Goal: Task Accomplishment & Management: Manage account settings

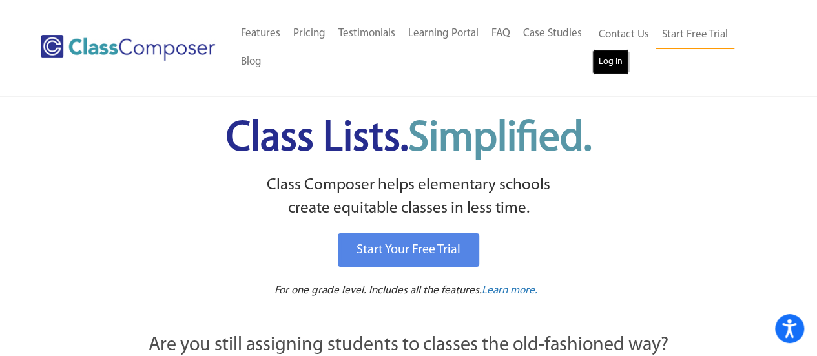
click at [615, 68] on link "Log In" at bounding box center [610, 62] width 37 height 26
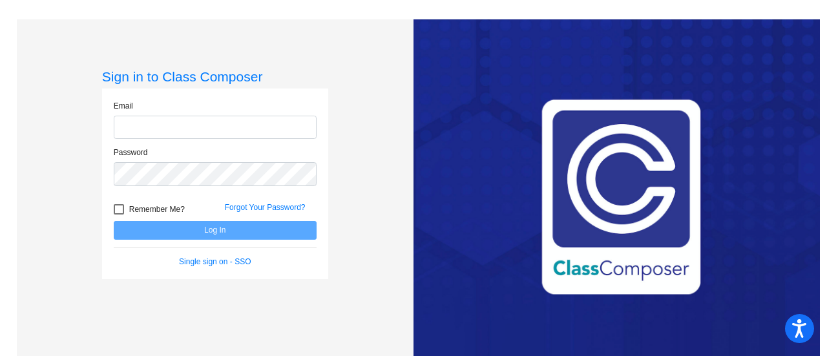
type input "[EMAIL_ADDRESS][PERSON_NAME][DOMAIN_NAME]"
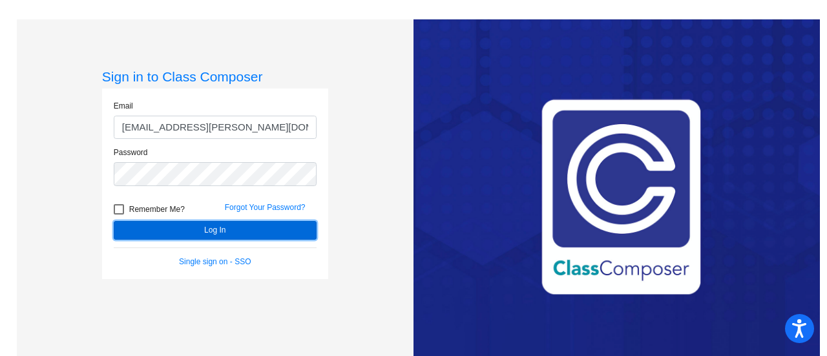
click at [172, 223] on button "Log In" at bounding box center [215, 230] width 203 height 19
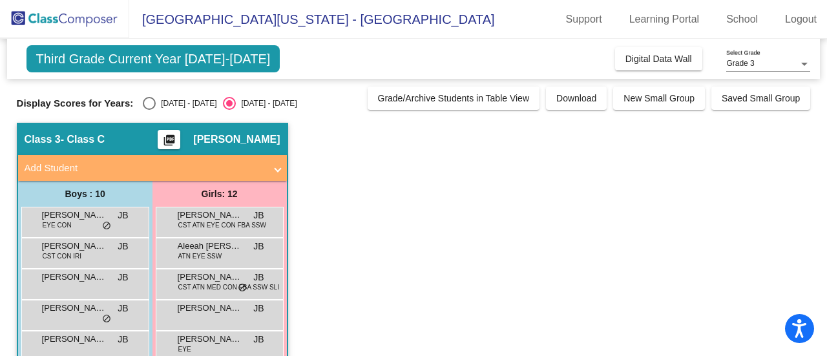
click at [155, 103] on div "Select an option" at bounding box center [149, 103] width 13 height 13
click at [149, 110] on input "[DATE] - [DATE]" at bounding box center [149, 110] width 1 height 1
radio input "true"
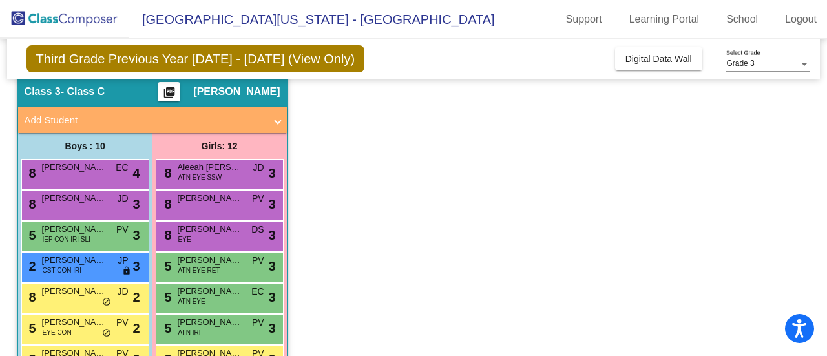
scroll to position [47, 0]
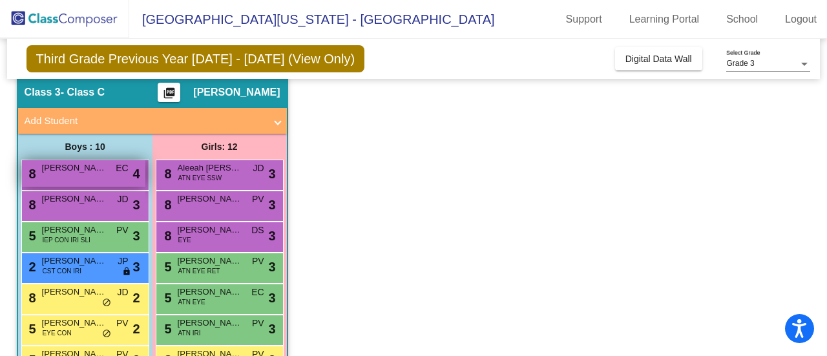
click at [101, 172] on span "[PERSON_NAME]" at bounding box center [74, 167] width 65 height 13
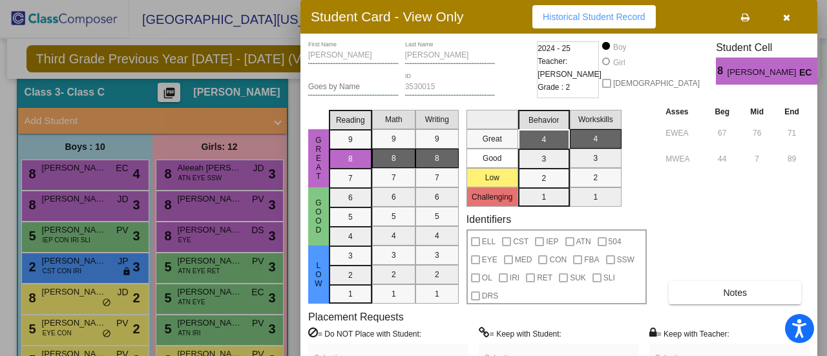
click at [108, 296] on div at bounding box center [413, 178] width 827 height 356
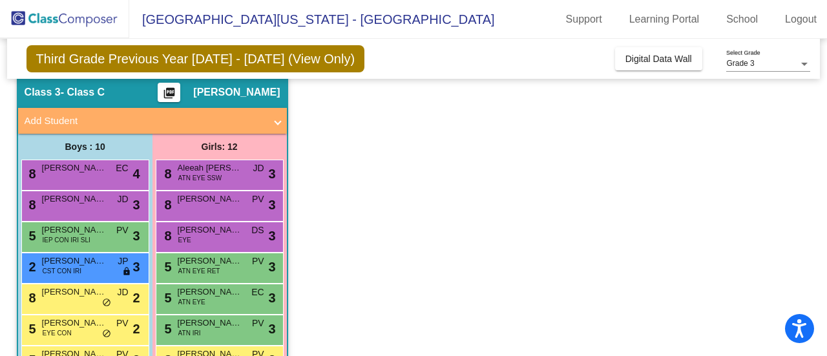
click at [108, 296] on div "8 [PERSON_NAME] JD lock do_not_disturb_alt 2" at bounding box center [83, 297] width 123 height 26
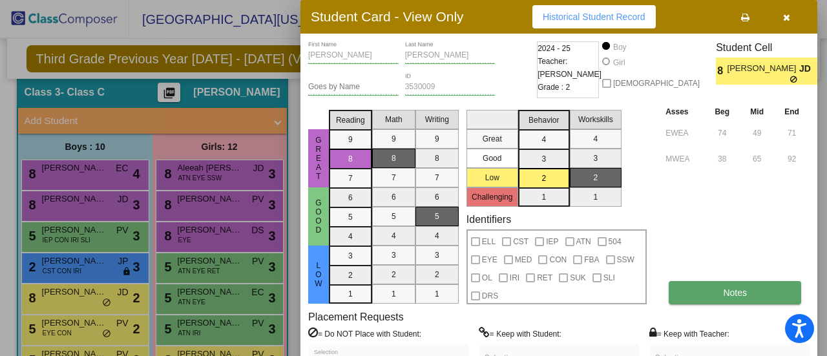
click at [754, 296] on button "Notes" at bounding box center [734, 292] width 132 height 23
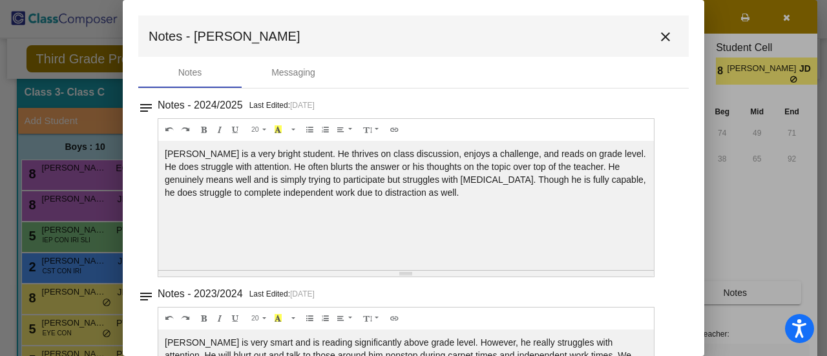
drag, startPoint x: 652, startPoint y: 43, endPoint x: 758, endPoint y: 204, distance: 192.5
click at [758, 204] on div at bounding box center [413, 178] width 827 height 356
click at [296, 74] on div "Messaging" at bounding box center [293, 73] width 44 height 14
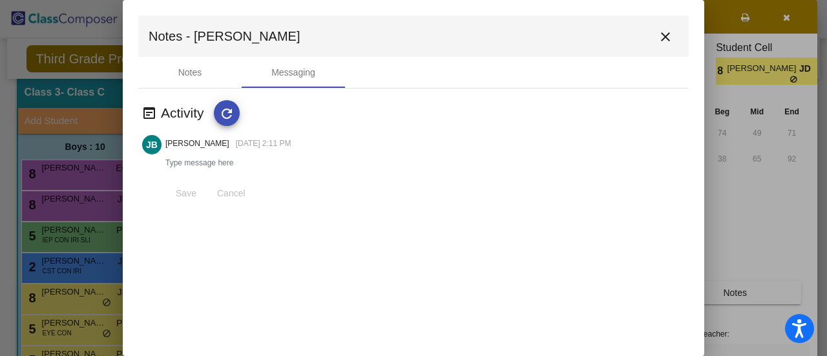
click at [103, 23] on div at bounding box center [413, 178] width 827 height 356
click at [668, 36] on mat-icon "close" at bounding box center [664, 36] width 15 height 15
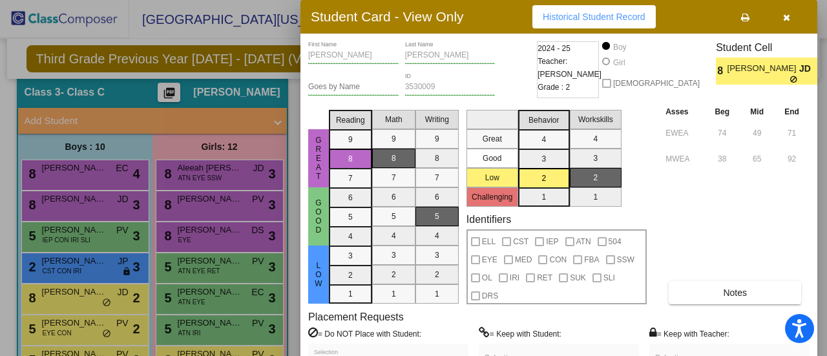
click at [222, 349] on div at bounding box center [413, 178] width 827 height 356
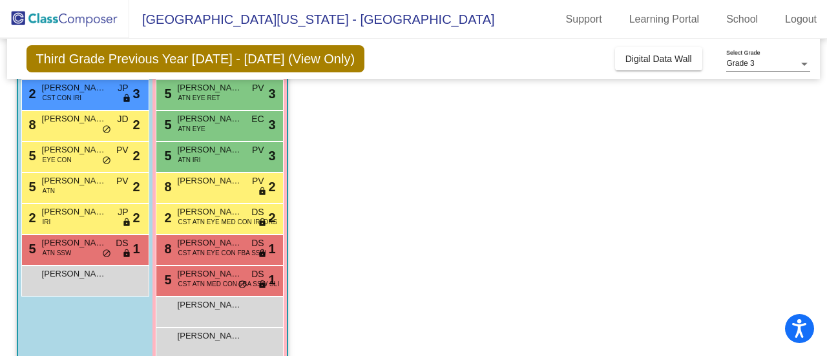
scroll to position [222, 0]
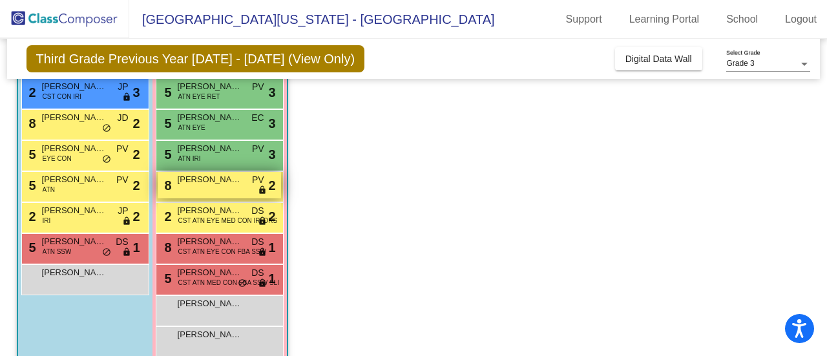
click at [192, 185] on div "8 [PERSON_NAME] PV lock do_not_disturb_alt 2" at bounding box center [219, 185] width 123 height 26
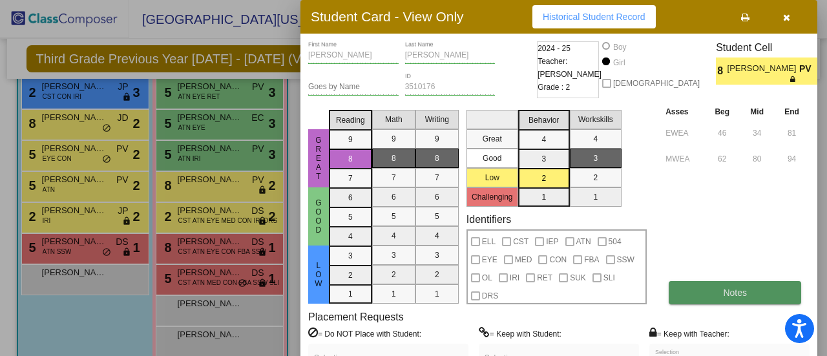
click at [728, 293] on span "Notes" at bounding box center [735, 292] width 24 height 10
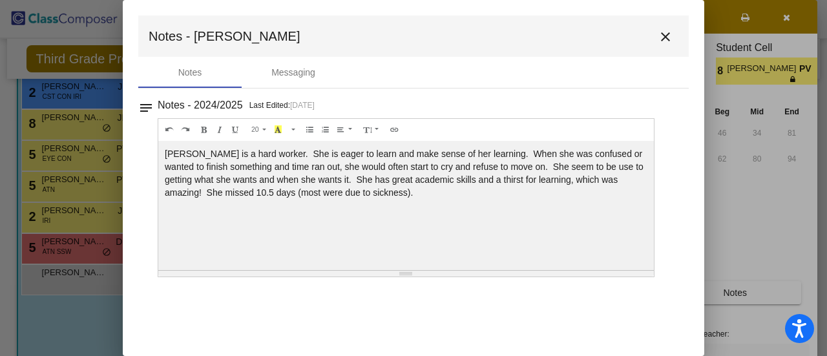
click at [664, 36] on mat-icon "close" at bounding box center [664, 36] width 15 height 15
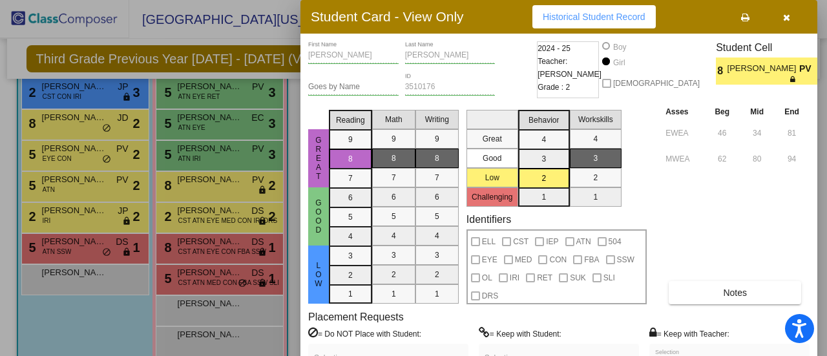
click at [210, 162] on div at bounding box center [413, 178] width 827 height 356
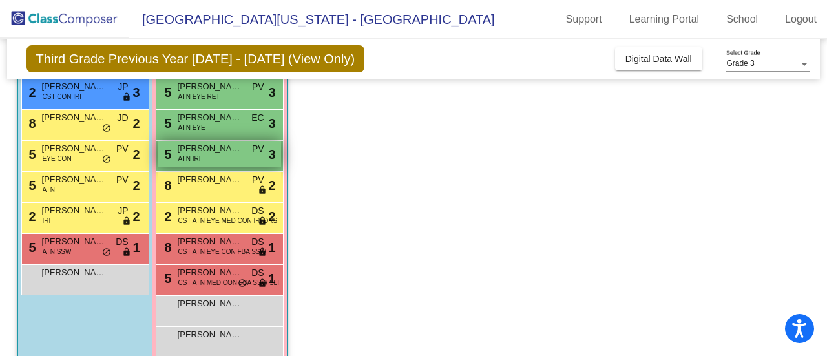
click at [200, 152] on span "[PERSON_NAME]" at bounding box center [210, 148] width 65 height 13
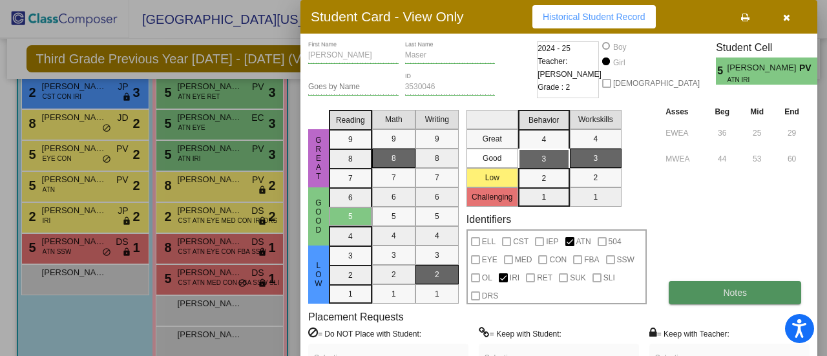
click at [689, 284] on button "Notes" at bounding box center [734, 292] width 132 height 23
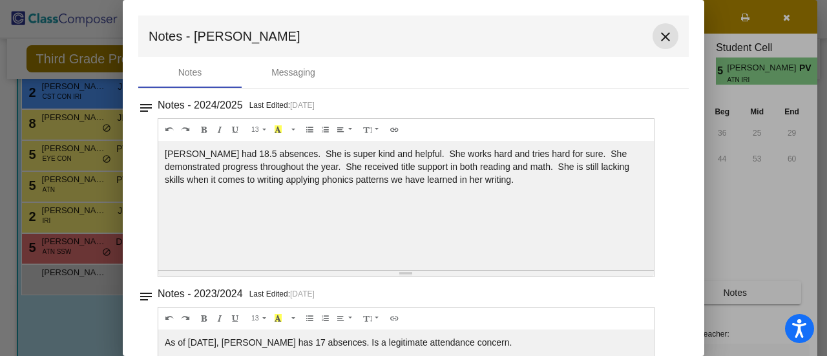
click at [659, 35] on mat-icon "close" at bounding box center [664, 36] width 15 height 15
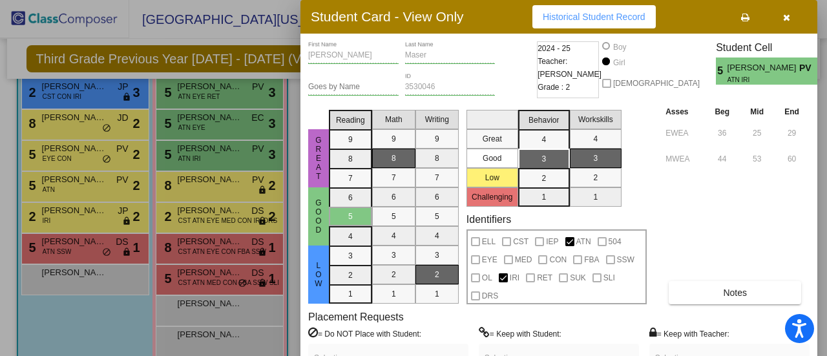
click at [188, 212] on div at bounding box center [413, 178] width 827 height 356
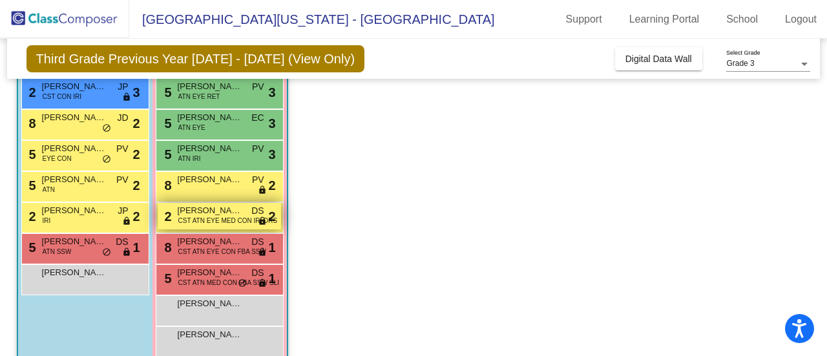
click at [178, 218] on span "CST ATN EYE MED CON IRI DRS" at bounding box center [227, 221] width 99 height 10
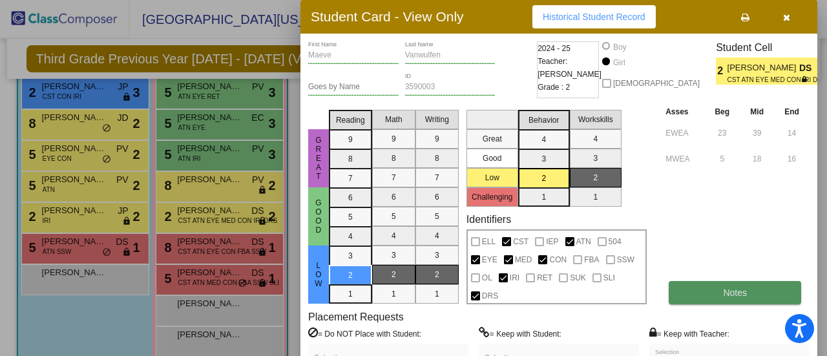
click at [704, 293] on button "Notes" at bounding box center [734, 292] width 132 height 23
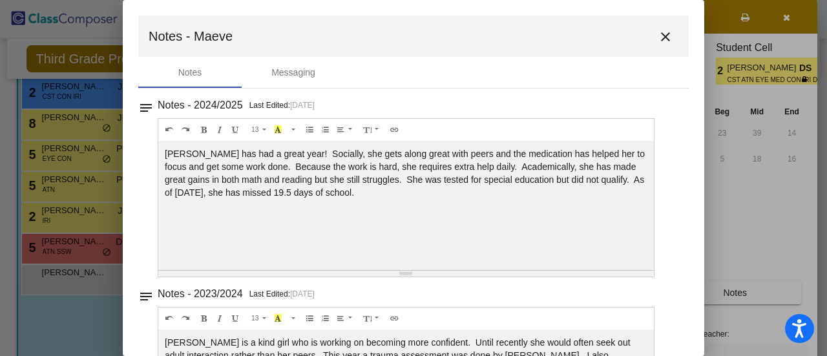
click at [658, 38] on mat-icon "close" at bounding box center [664, 36] width 15 height 15
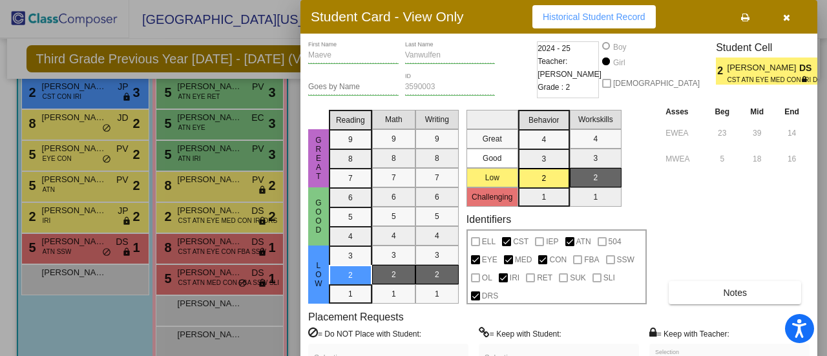
click at [789, 15] on icon "button" at bounding box center [786, 17] width 7 height 9
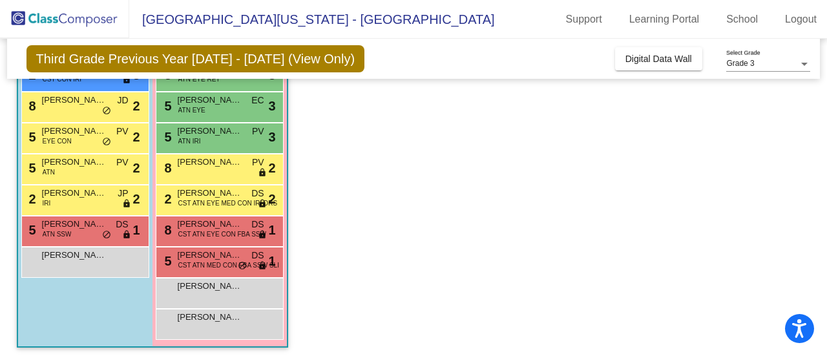
scroll to position [243, 0]
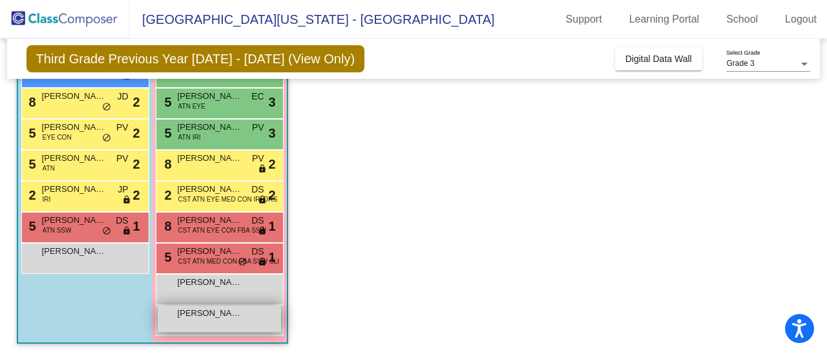
click at [238, 322] on div "[PERSON_NAME] lock do_not_disturb_alt" at bounding box center [219, 318] width 123 height 26
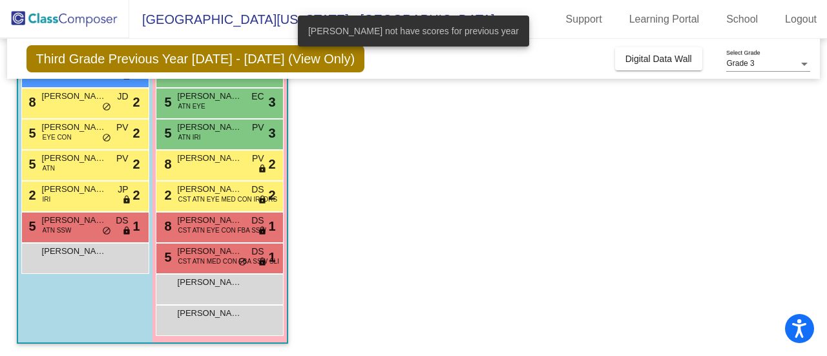
click at [475, 245] on app-classroom "Class 3 - Class C picture_as_pdf [PERSON_NAME] Add Student First Name Last Name…" at bounding box center [414, 118] width 794 height 477
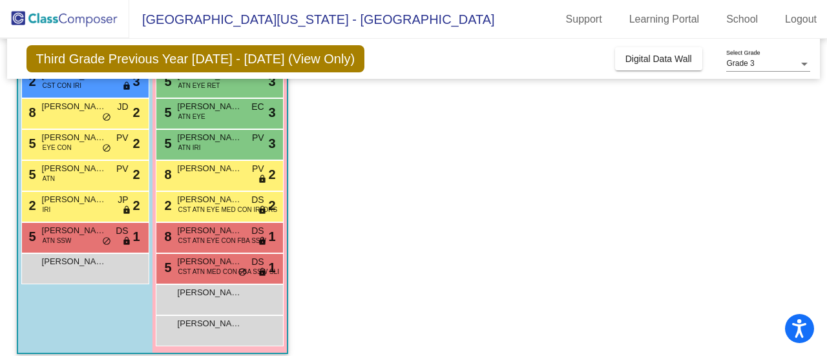
scroll to position [236, 0]
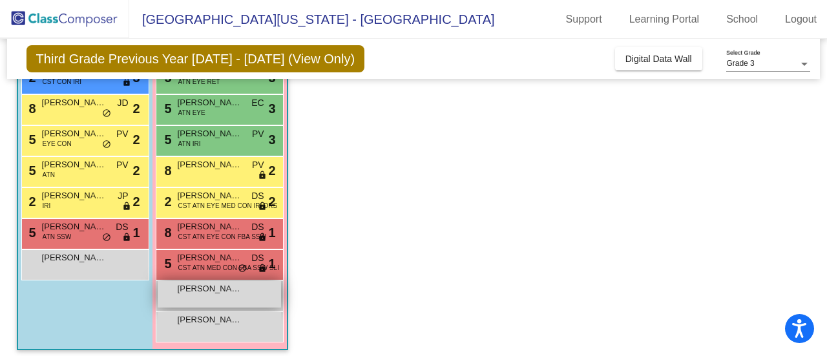
click at [243, 304] on div "[PERSON_NAME] lock do_not_disturb_alt" at bounding box center [219, 294] width 123 height 26
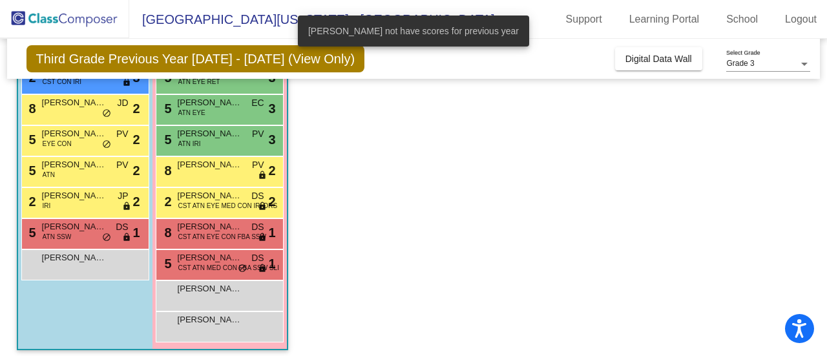
click at [489, 223] on app-classroom "Class 3 - Class C picture_as_pdf [PERSON_NAME] Add Student First Name Last Name…" at bounding box center [414, 124] width 794 height 477
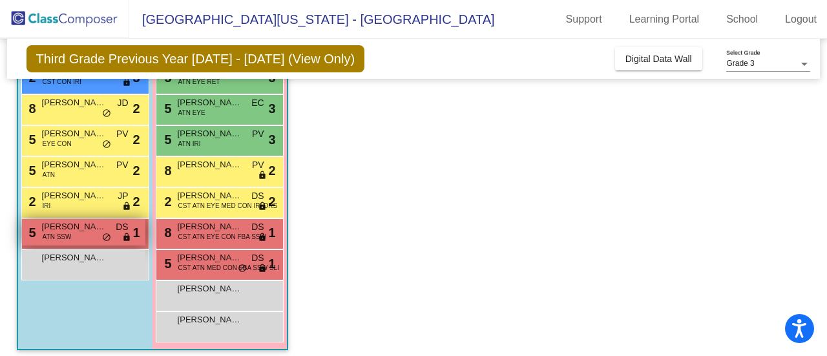
click at [54, 240] on span "ATN SSW" at bounding box center [57, 237] width 29 height 10
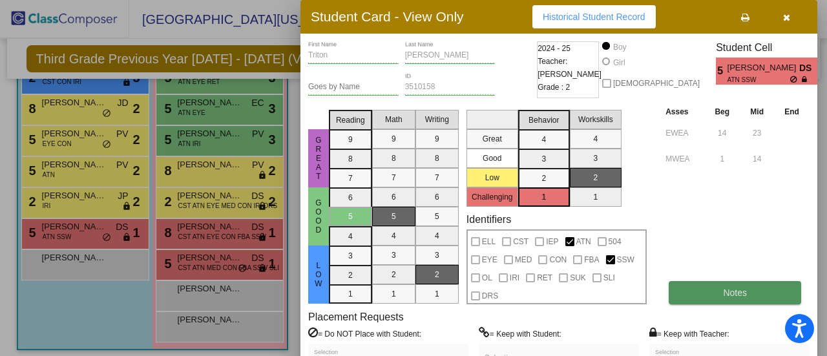
click at [708, 291] on button "Notes" at bounding box center [734, 292] width 132 height 23
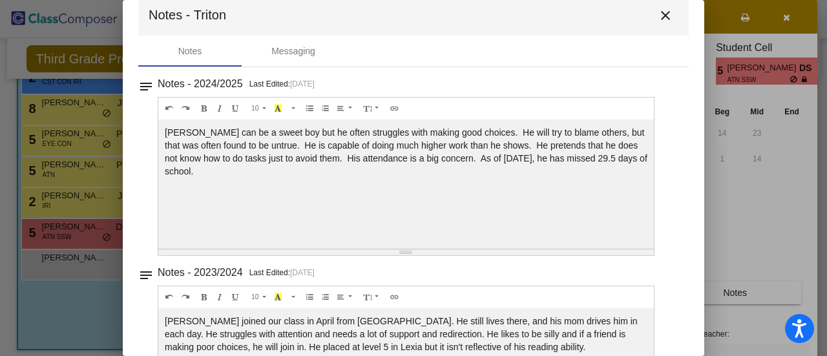
scroll to position [22, 0]
click at [659, 12] on mat-icon "close" at bounding box center [664, 14] width 15 height 15
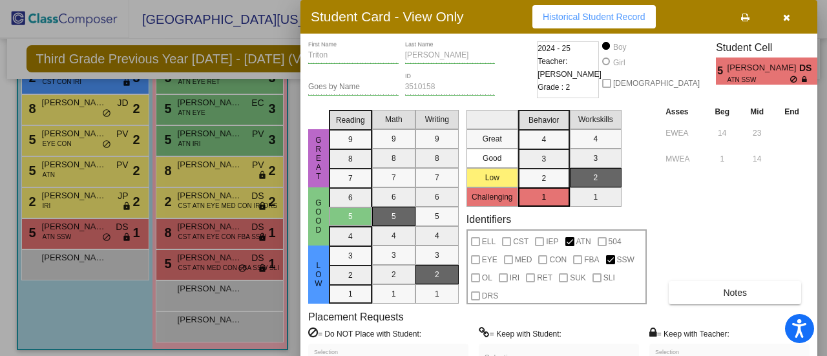
click at [708, 189] on div "Asses Beg Mid End EWEA 14 23 MWEA 1 14 Notes" at bounding box center [735, 205] width 147 height 200
click at [783, 14] on icon "button" at bounding box center [786, 17] width 7 height 9
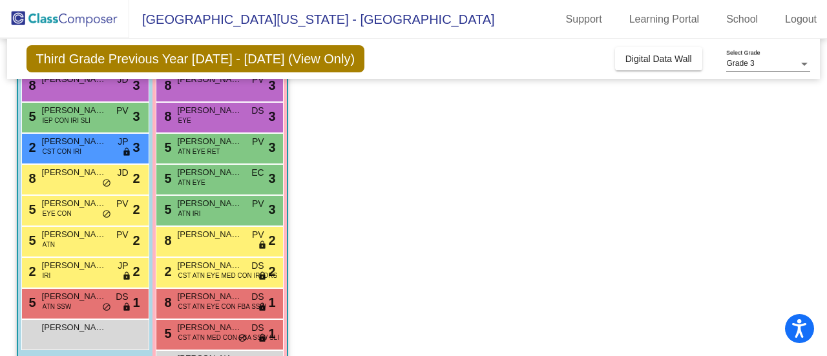
scroll to position [165, 0]
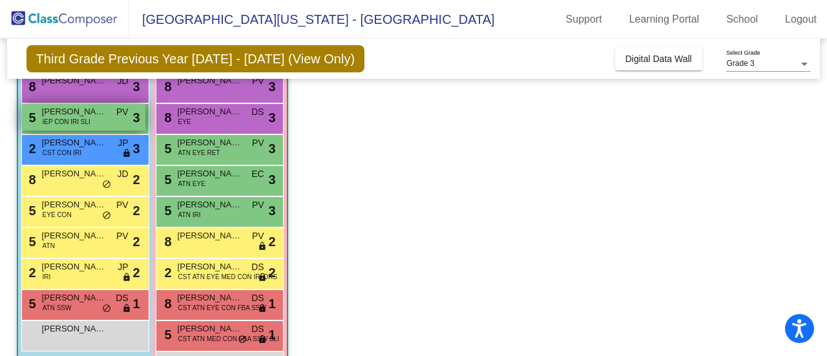
click at [92, 116] on span "[PERSON_NAME]" at bounding box center [74, 111] width 65 height 13
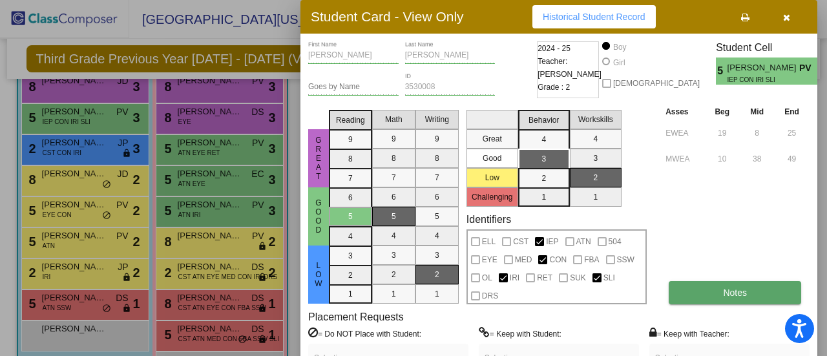
click at [758, 299] on button "Notes" at bounding box center [734, 292] width 132 height 23
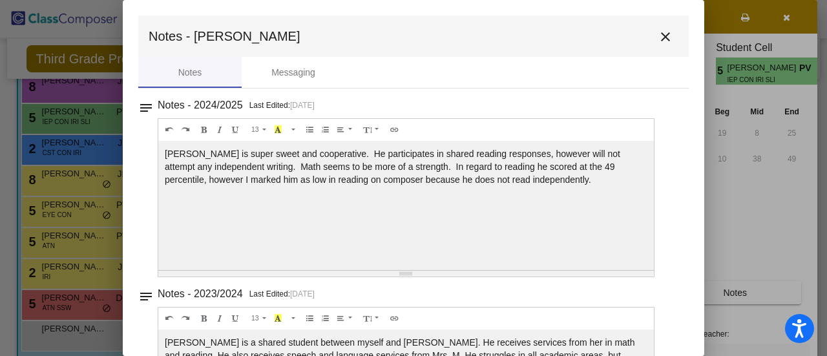
click at [657, 35] on mat-icon "close" at bounding box center [664, 36] width 15 height 15
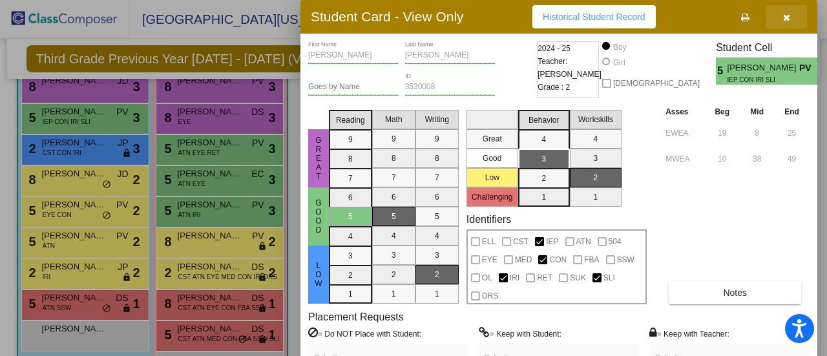
click at [784, 23] on button "button" at bounding box center [785, 16] width 41 height 23
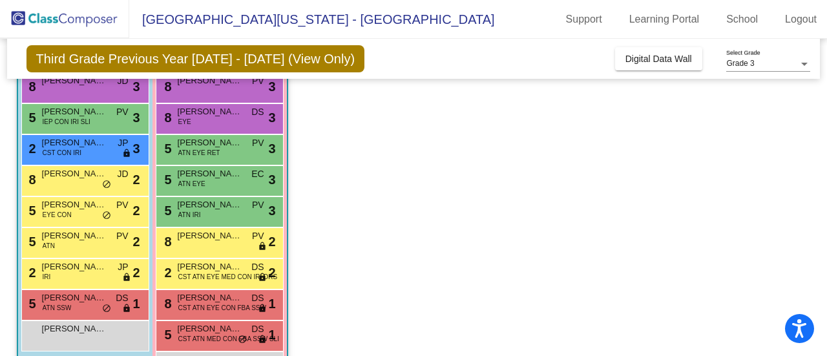
click at [784, 23] on link "Logout" at bounding box center [800, 19] width 52 height 21
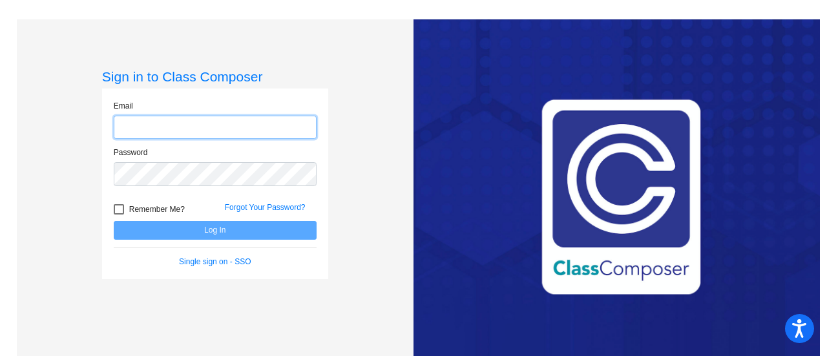
type input "[EMAIL_ADDRESS][PERSON_NAME][DOMAIN_NAME]"
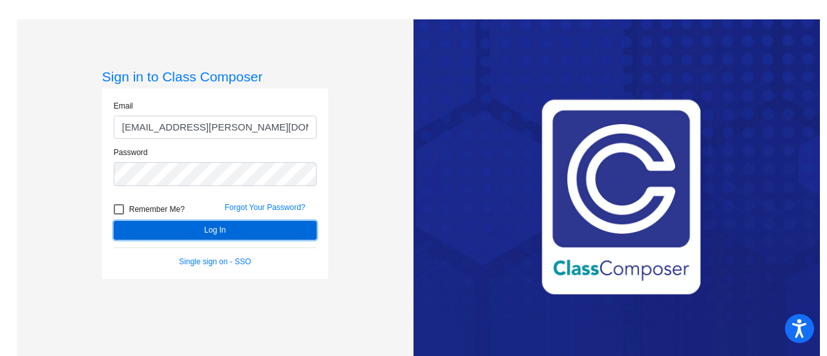
click at [177, 226] on button "Log In" at bounding box center [215, 230] width 203 height 19
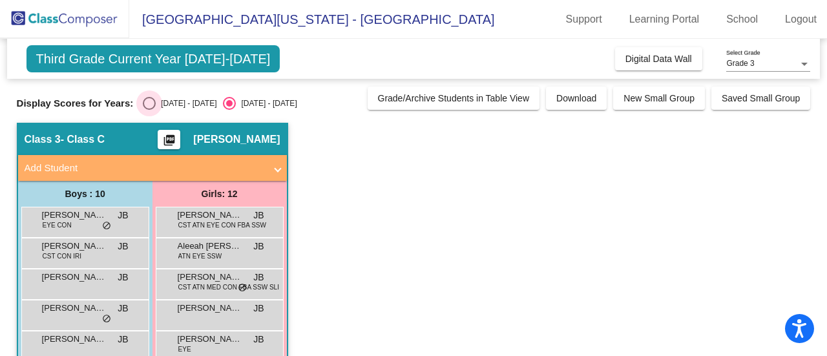
click at [147, 104] on div "Select an option" at bounding box center [149, 103] width 13 height 13
click at [149, 110] on input "[DATE] - [DATE]" at bounding box center [149, 110] width 1 height 1
radio input "true"
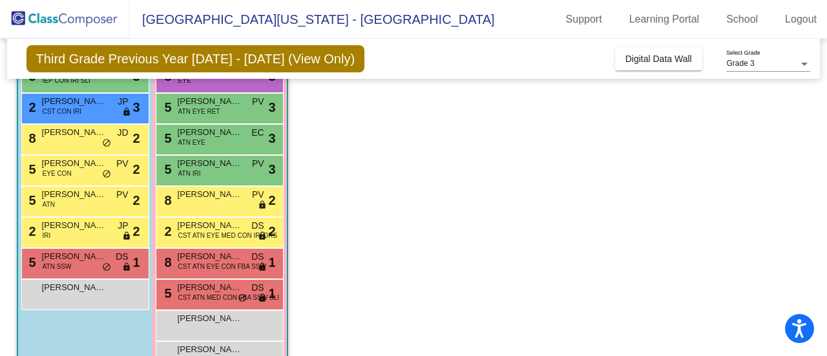
scroll to position [207, 0]
click at [240, 289] on span "[PERSON_NAME]" at bounding box center [210, 287] width 65 height 13
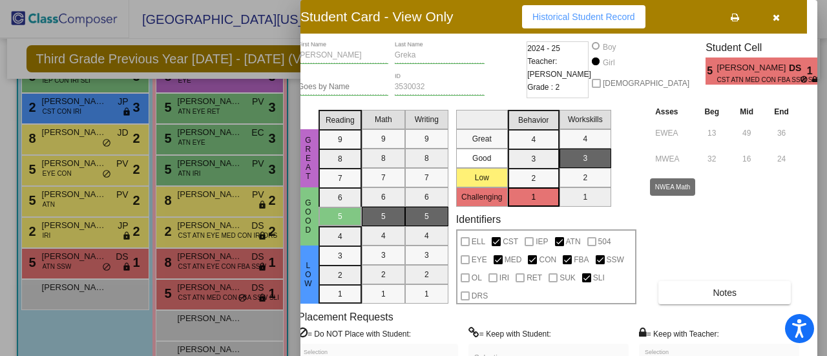
scroll to position [0, 0]
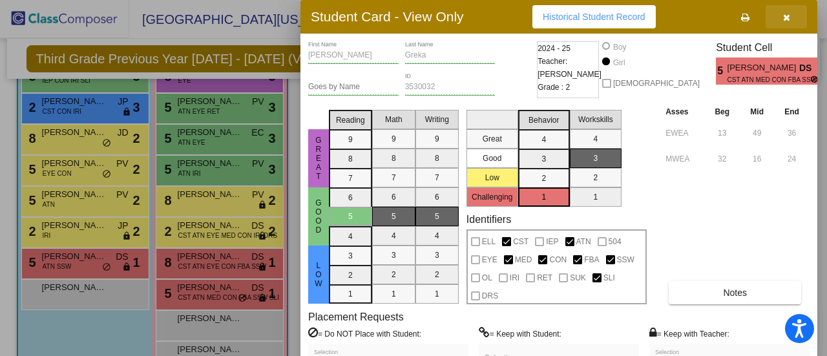
click at [785, 15] on icon "button" at bounding box center [786, 17] width 7 height 9
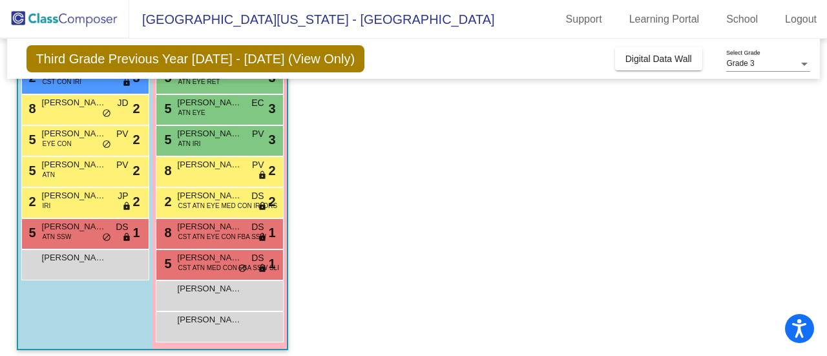
scroll to position [235, 0]
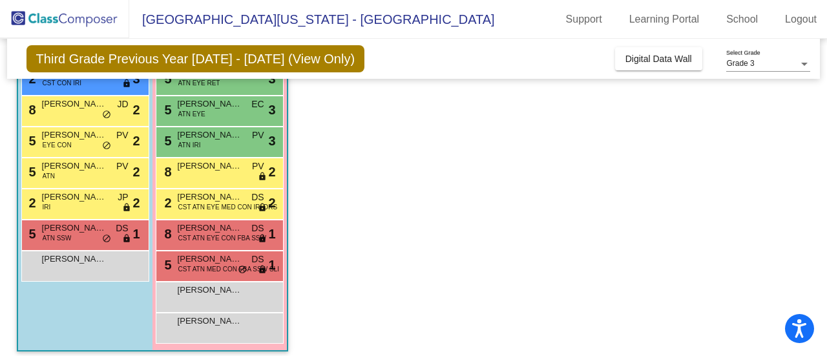
click at [561, 243] on app-classroom "Class 3 - Class C picture_as_pdf [PERSON_NAME] Add Student First Name Last Name…" at bounding box center [414, 126] width 794 height 477
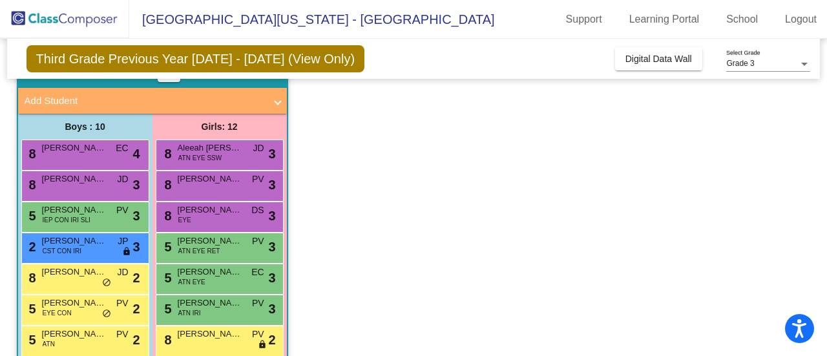
scroll to position [66, 0]
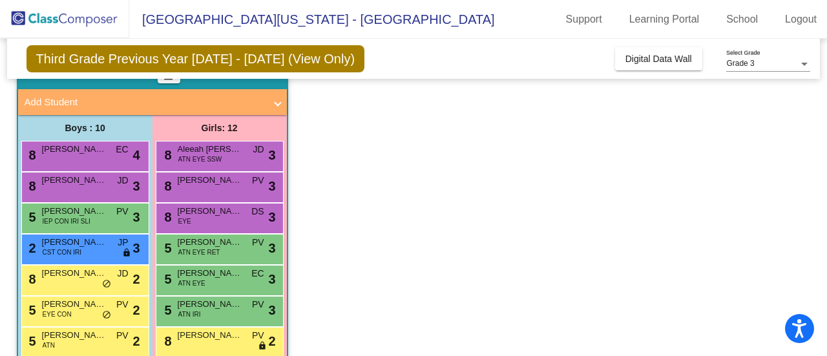
click at [74, 261] on div "2 [PERSON_NAME] St [PERSON_NAME] CST CON IRI JP lock do_not_disturb_alt 3" at bounding box center [85, 249] width 128 height 31
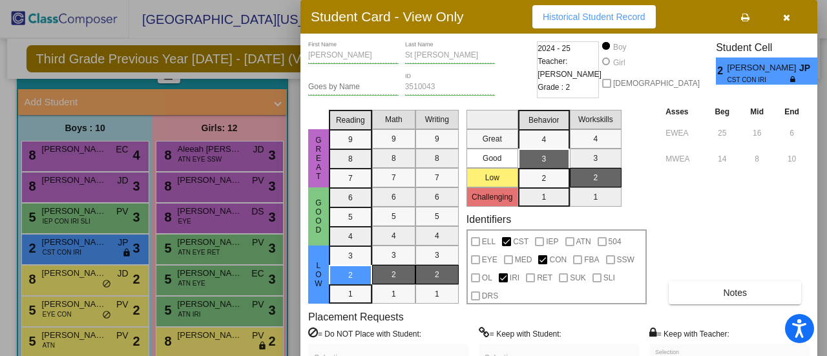
click at [68, 284] on div at bounding box center [413, 178] width 827 height 356
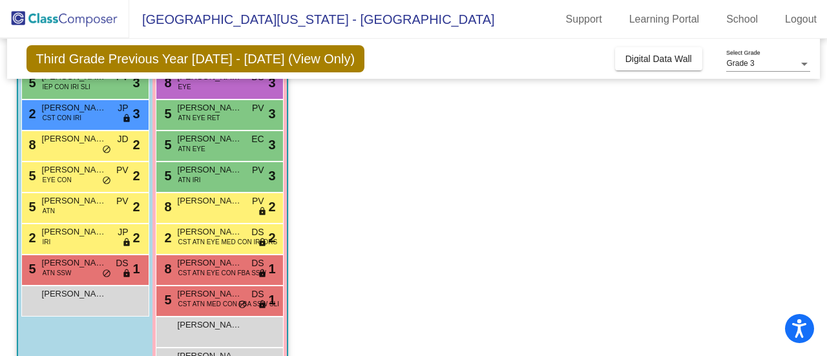
scroll to position [243, 0]
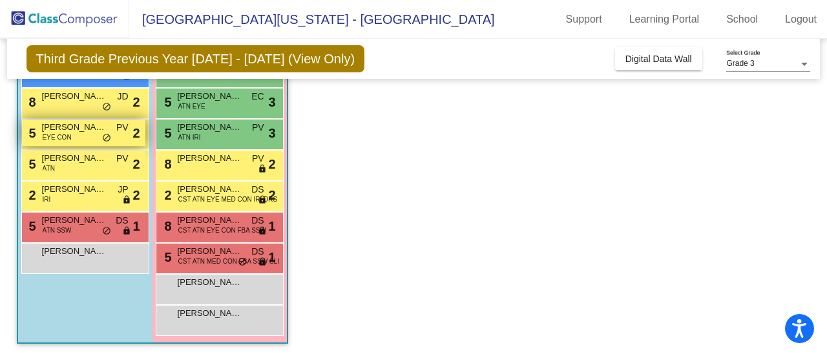
click at [103, 136] on span "do_not_disturb_alt" at bounding box center [106, 138] width 9 height 10
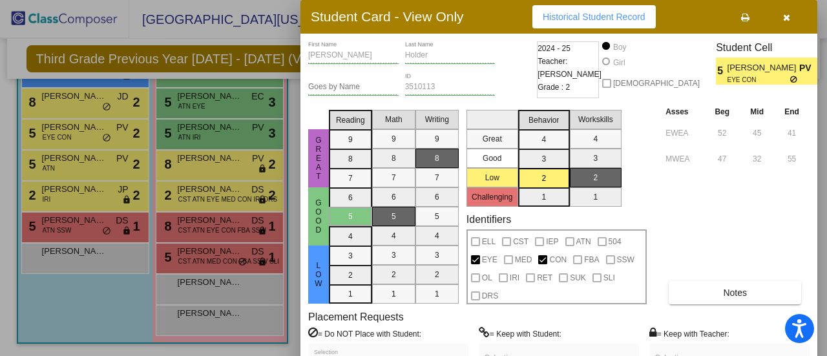
click at [360, 332] on label "= Do NOT Place with Student:" at bounding box center [364, 333] width 113 height 13
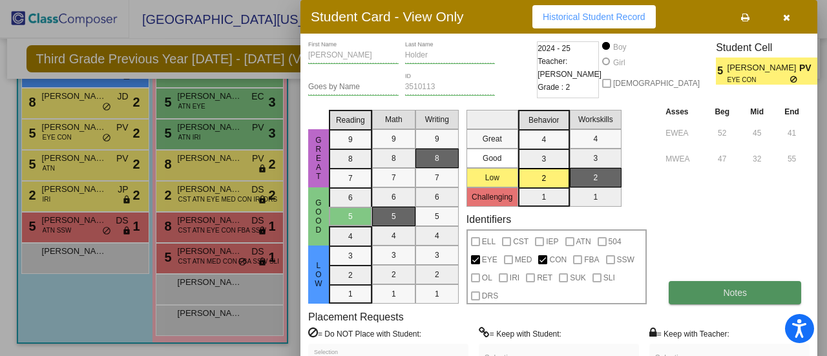
click at [724, 296] on span "Notes" at bounding box center [735, 292] width 24 height 10
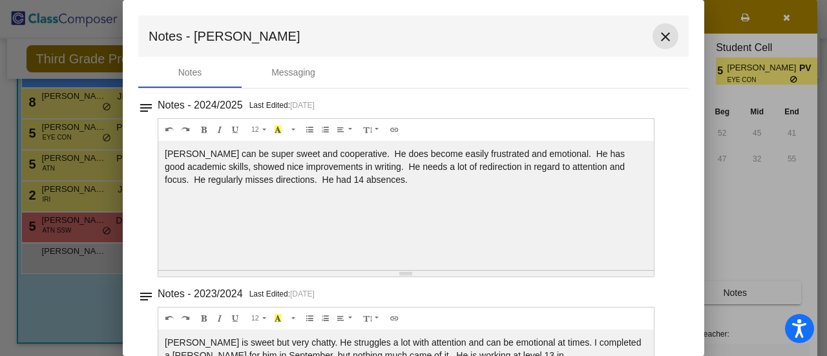
click at [657, 36] on mat-icon "close" at bounding box center [664, 36] width 15 height 15
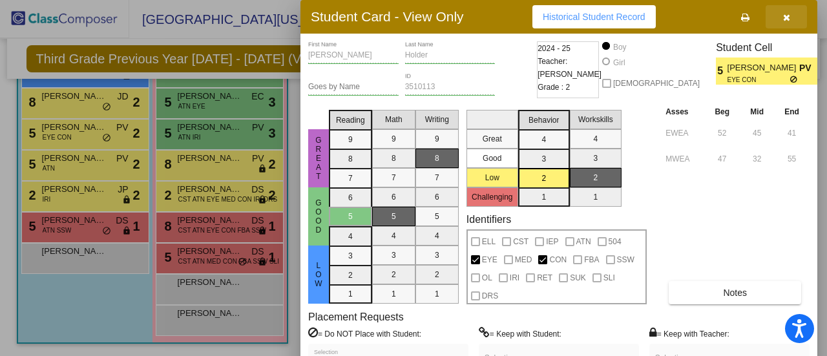
click at [784, 14] on icon "button" at bounding box center [786, 17] width 7 height 9
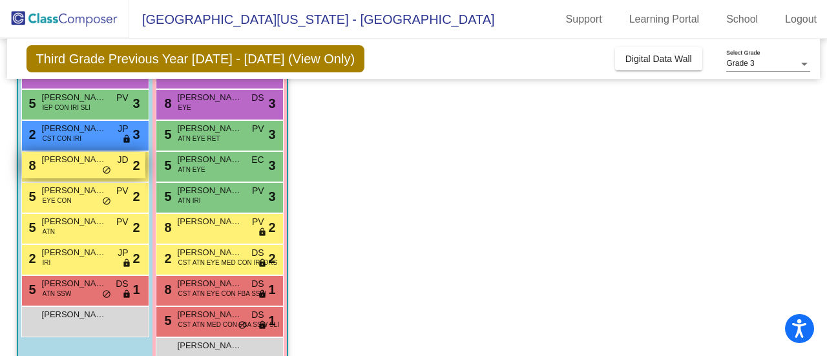
scroll to position [181, 0]
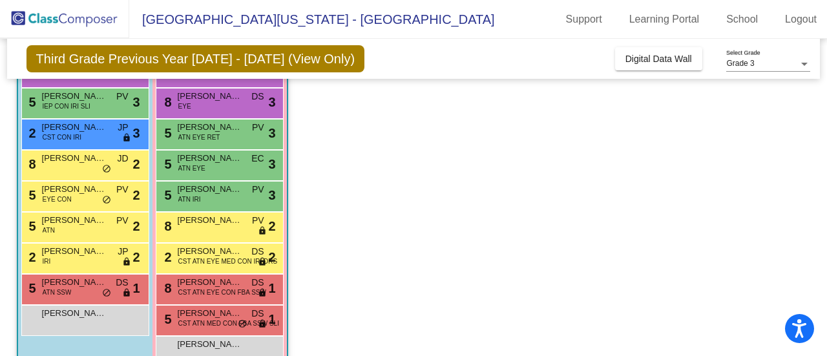
click at [513, 169] on app-classroom "Class 3 - Class C picture_as_pdf [PERSON_NAME] Add Student First Name Last Name…" at bounding box center [414, 180] width 794 height 477
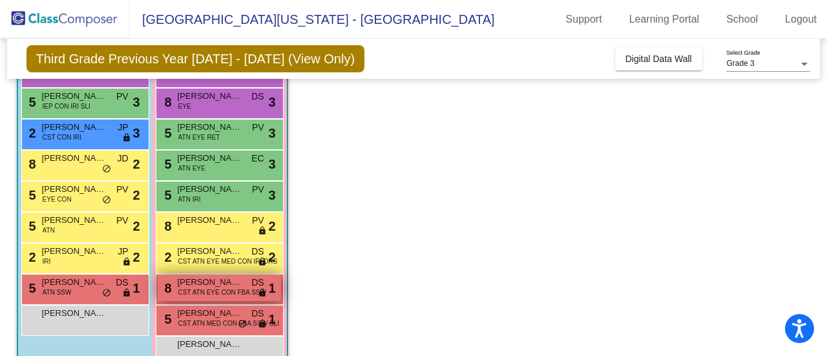
click at [226, 293] on span "CST ATN EYE CON FBA SSW" at bounding box center [222, 292] width 88 height 10
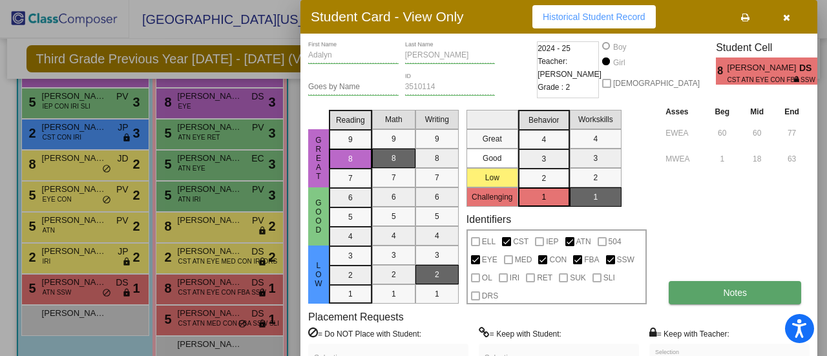
click at [748, 291] on button "Notes" at bounding box center [734, 292] width 132 height 23
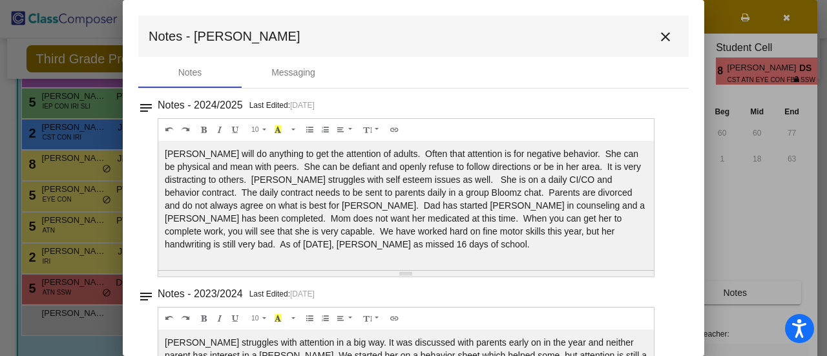
click at [659, 34] on mat-icon "close" at bounding box center [664, 36] width 15 height 15
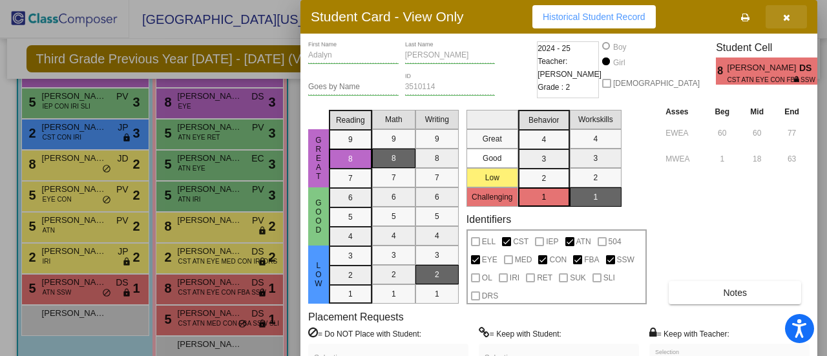
click at [787, 16] on icon "button" at bounding box center [786, 17] width 7 height 9
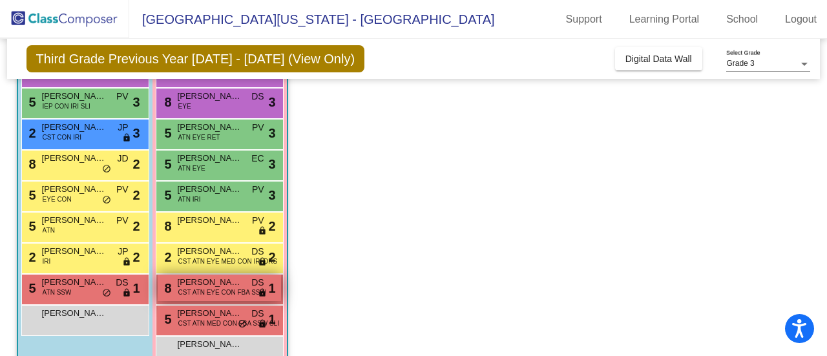
click at [215, 281] on span "[PERSON_NAME]" at bounding box center [210, 282] width 65 height 13
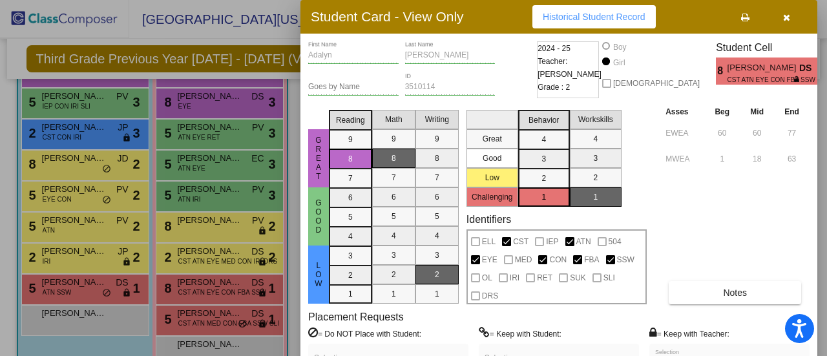
click at [787, 17] on icon "button" at bounding box center [786, 17] width 7 height 9
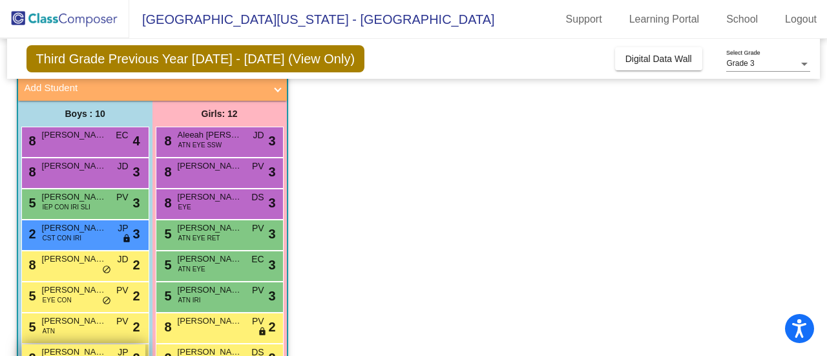
scroll to position [81, 0]
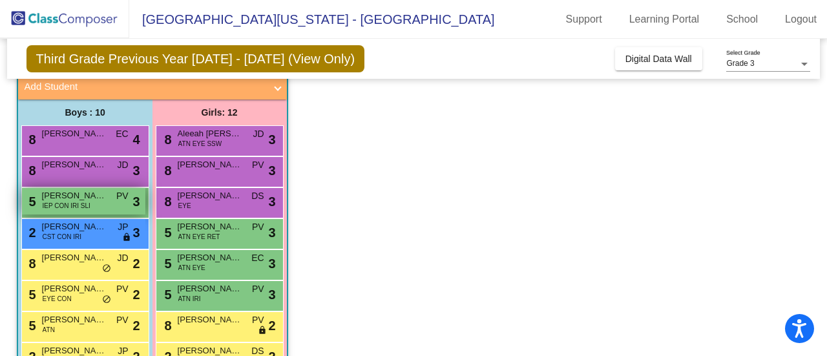
drag, startPoint x: 96, startPoint y: 205, endPoint x: 65, endPoint y: 212, distance: 32.4
click at [65, 212] on div "5 [PERSON_NAME] IEP CON IRI SLI PV lock do_not_disturb_alt 3" at bounding box center [83, 201] width 123 height 26
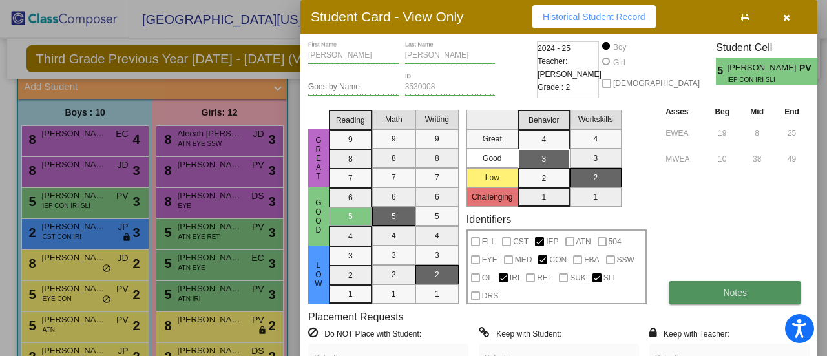
click at [734, 294] on span "Notes" at bounding box center [735, 292] width 24 height 10
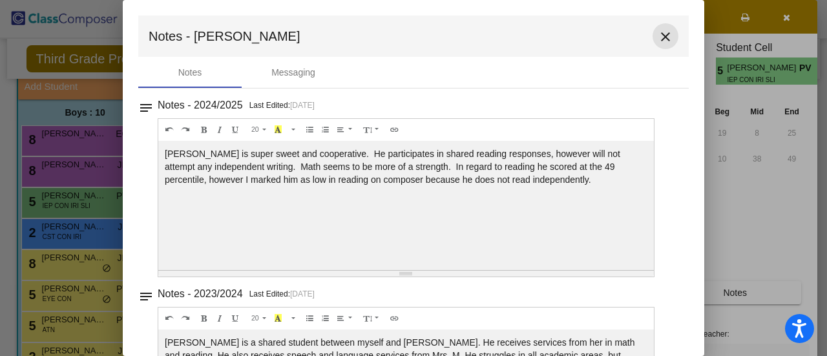
click at [657, 37] on mat-icon "close" at bounding box center [664, 36] width 15 height 15
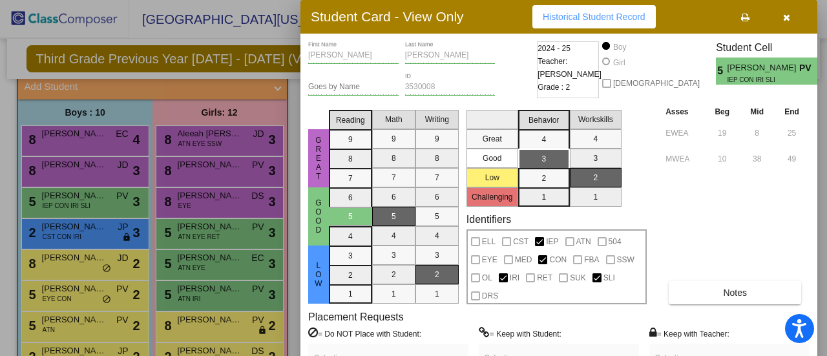
click at [787, 15] on icon "button" at bounding box center [786, 17] width 7 height 9
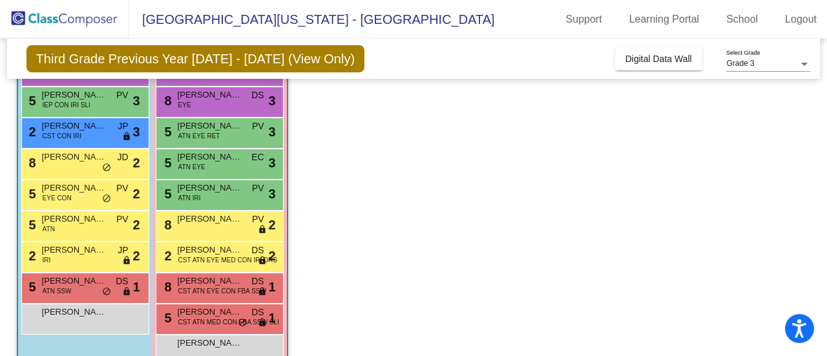
scroll to position [186, 0]
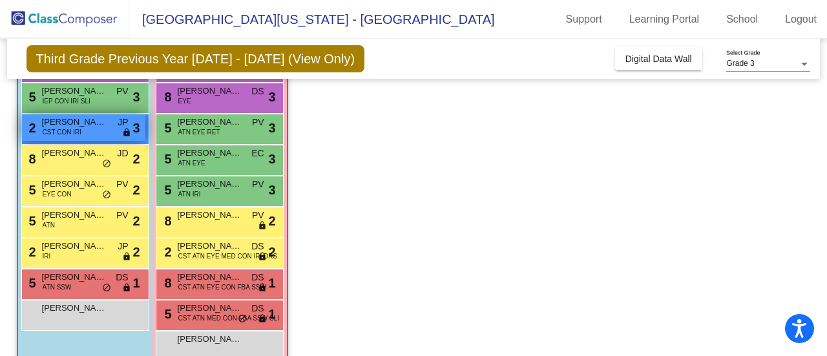
click at [77, 127] on span "CST CON IRI" at bounding box center [62, 132] width 39 height 10
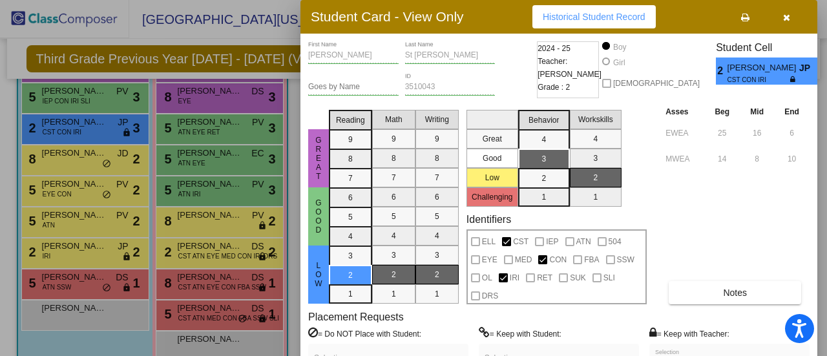
click at [67, 160] on div at bounding box center [413, 178] width 827 height 356
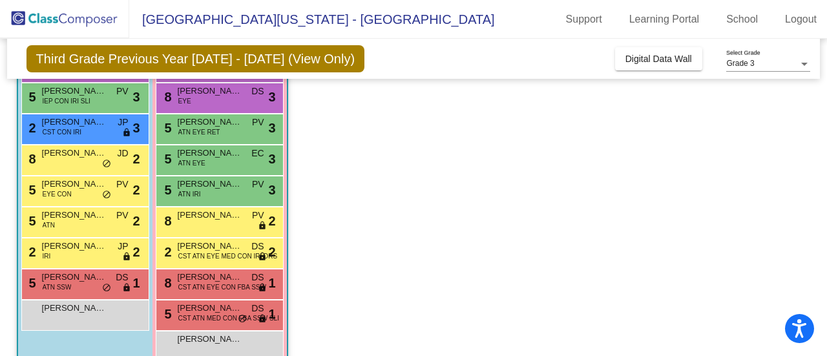
click at [67, 160] on div "8 [PERSON_NAME] JD lock do_not_disturb_alt 2" at bounding box center [83, 158] width 123 height 26
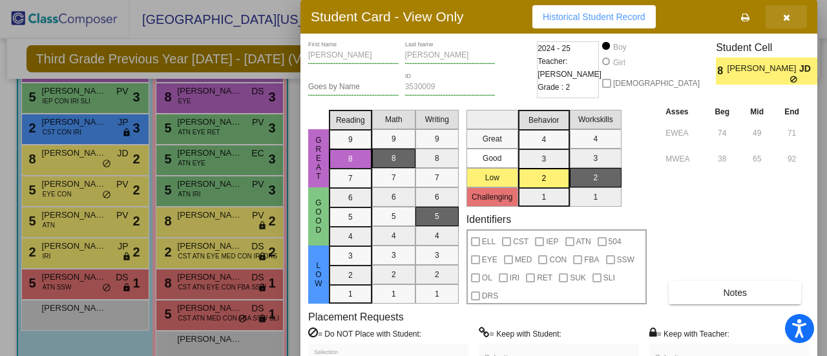
click at [786, 13] on icon "button" at bounding box center [786, 17] width 7 height 9
